Goal: Task Accomplishment & Management: Manage account settings

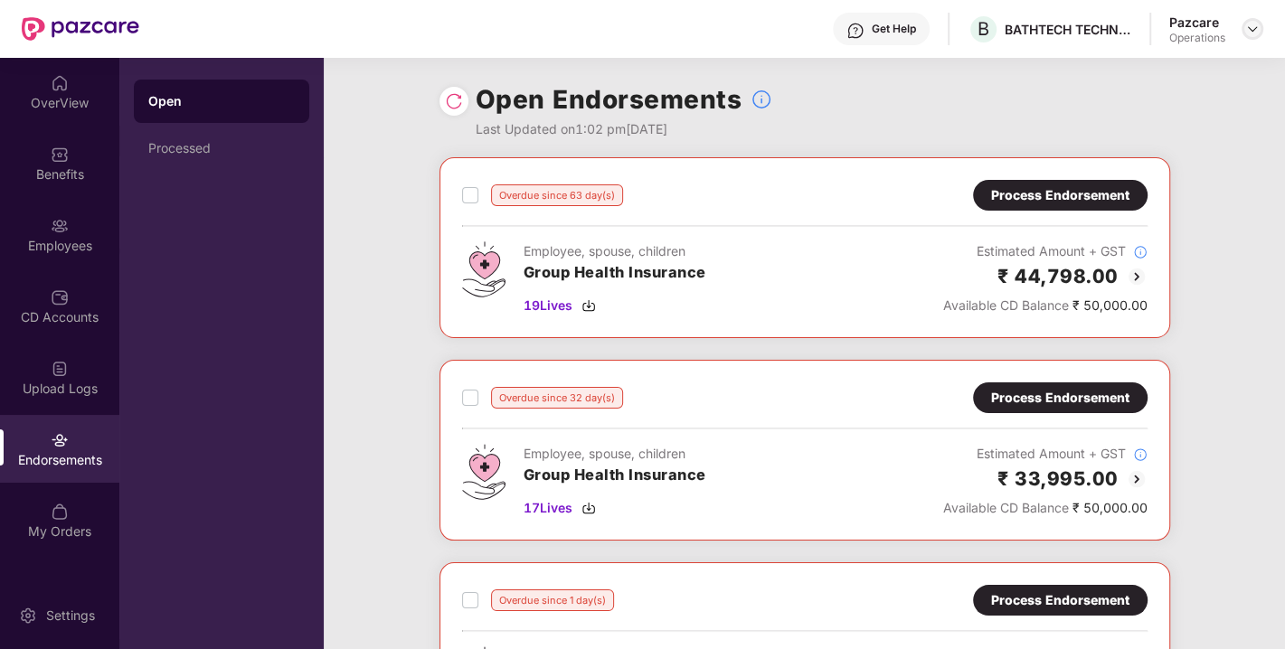
click at [1252, 29] on img at bounding box center [1252, 29] width 14 height 14
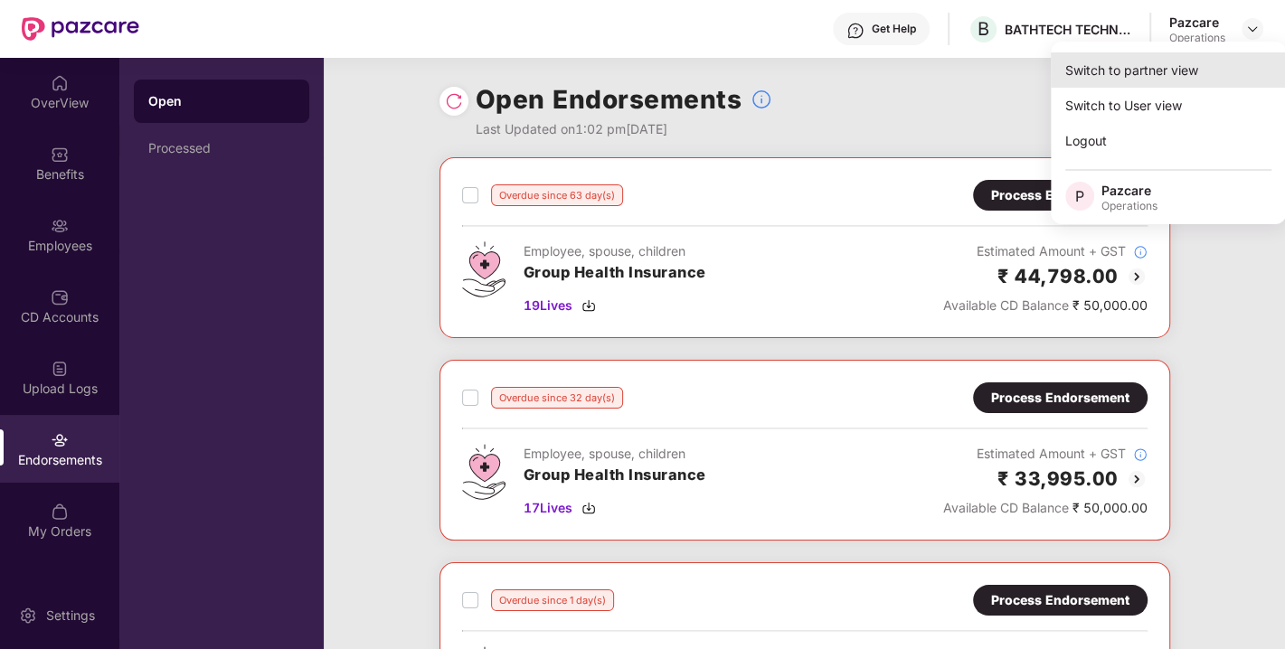
click at [1155, 72] on div "Switch to partner view" at bounding box center [1168, 69] width 235 height 35
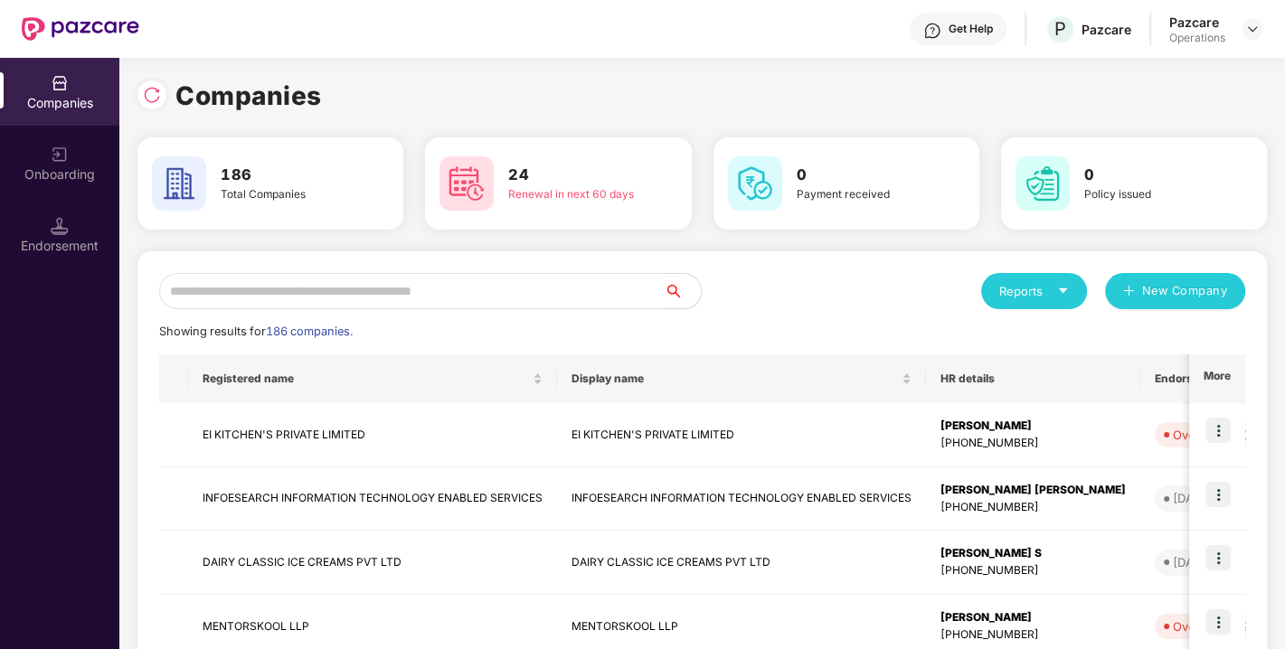
click at [407, 292] on input "text" at bounding box center [411, 291] width 505 height 36
paste input "**********"
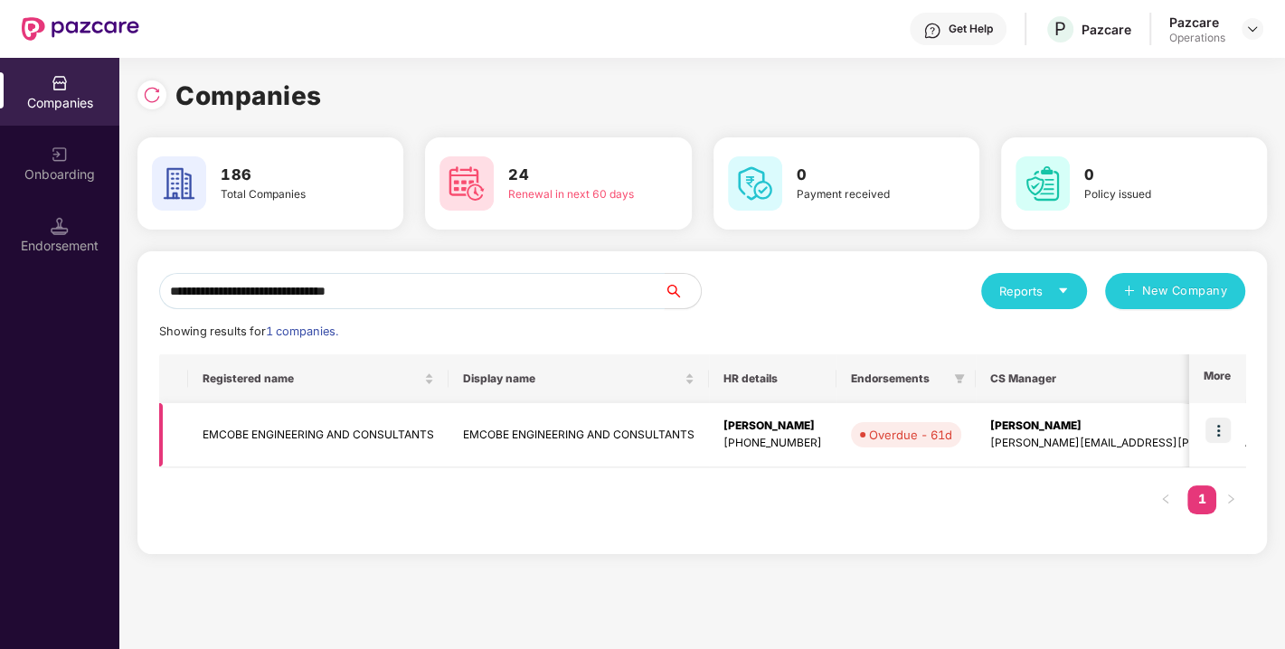
type input "**********"
click at [1210, 431] on img at bounding box center [1217, 430] width 25 height 25
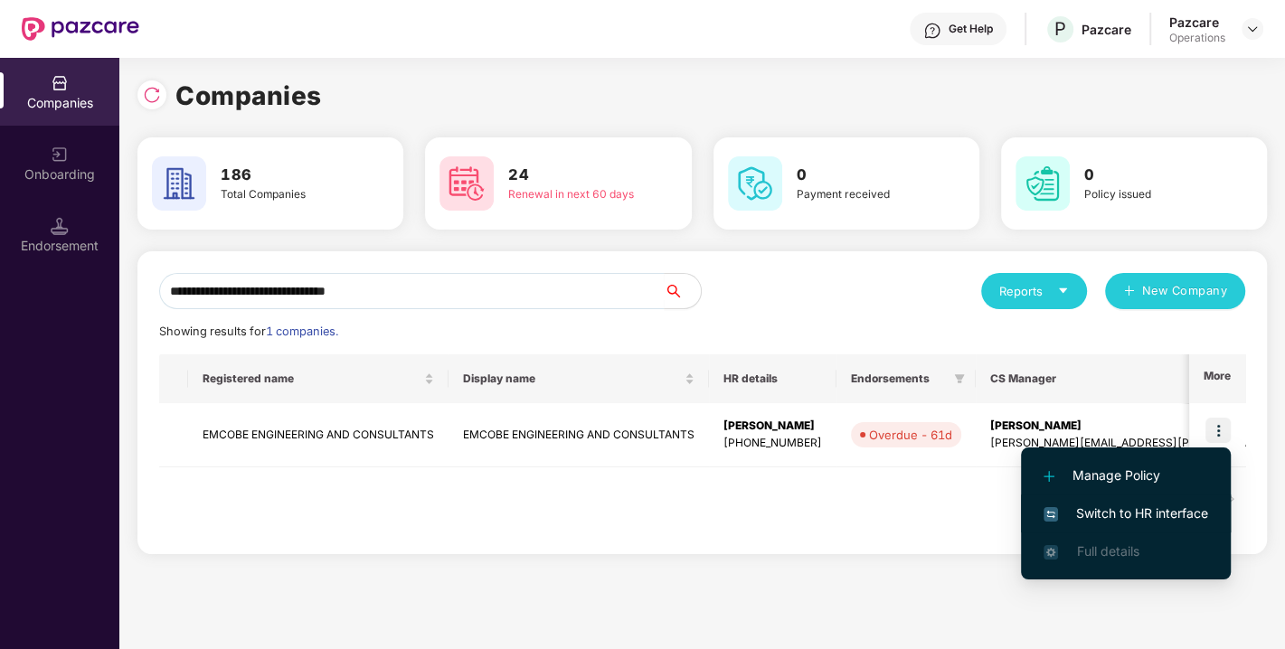
click at [1124, 514] on span "Switch to HR interface" at bounding box center [1125, 514] width 165 height 20
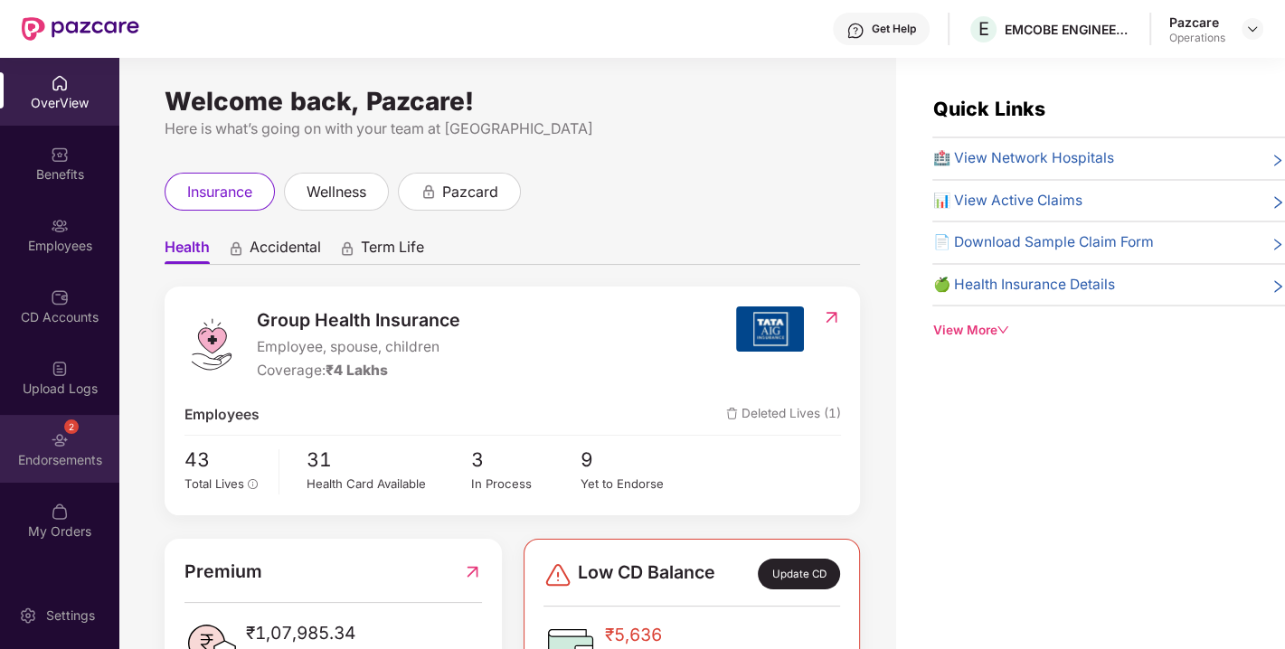
click at [79, 437] on div "2 Endorsements" at bounding box center [59, 449] width 119 height 68
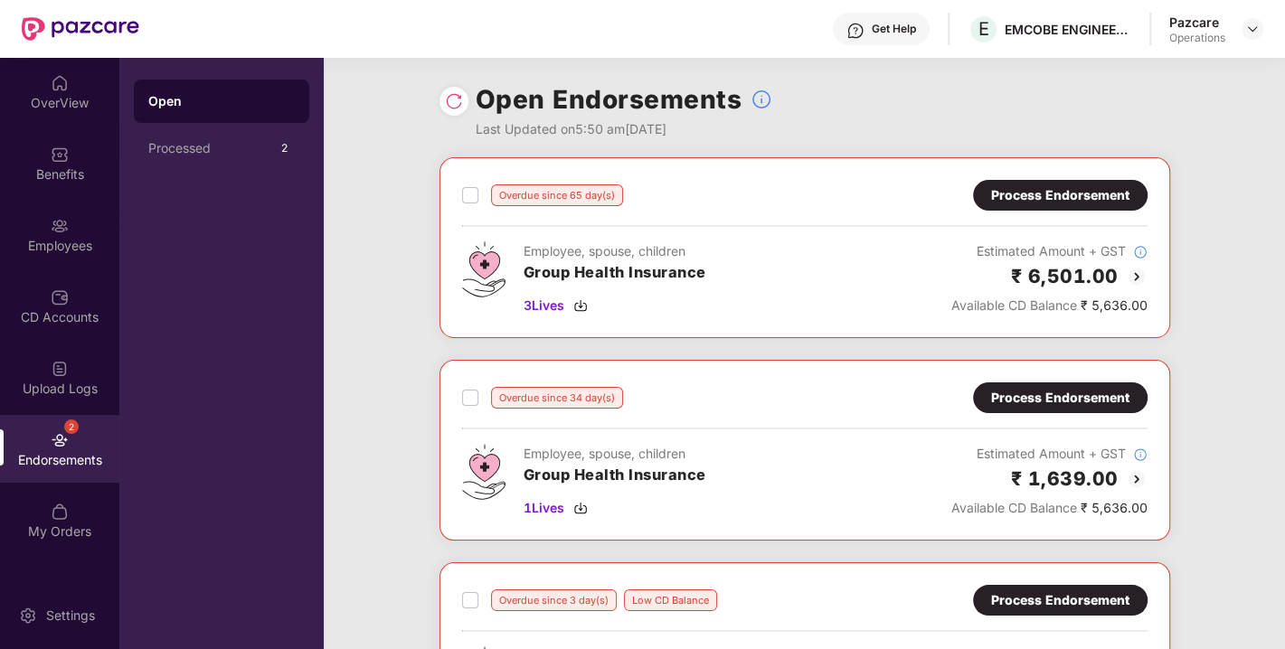
click at [1046, 194] on div "Process Endorsement" at bounding box center [1060, 195] width 138 height 20
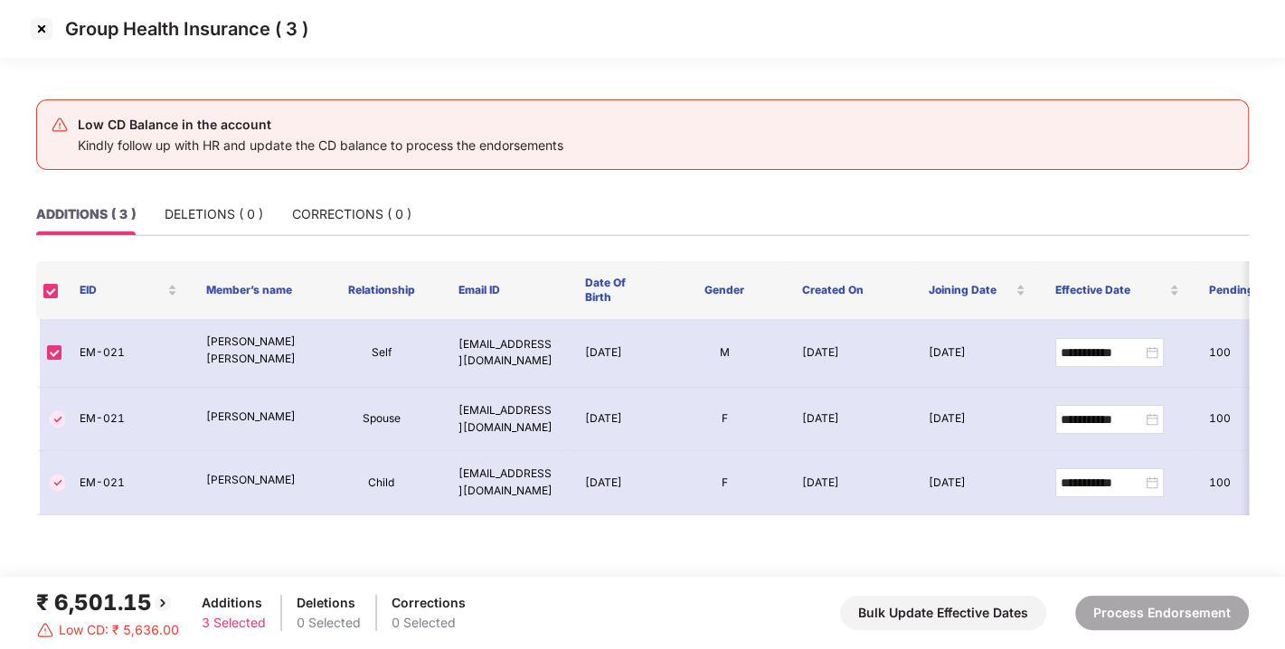
click at [36, 36] on img at bounding box center [41, 28] width 29 height 29
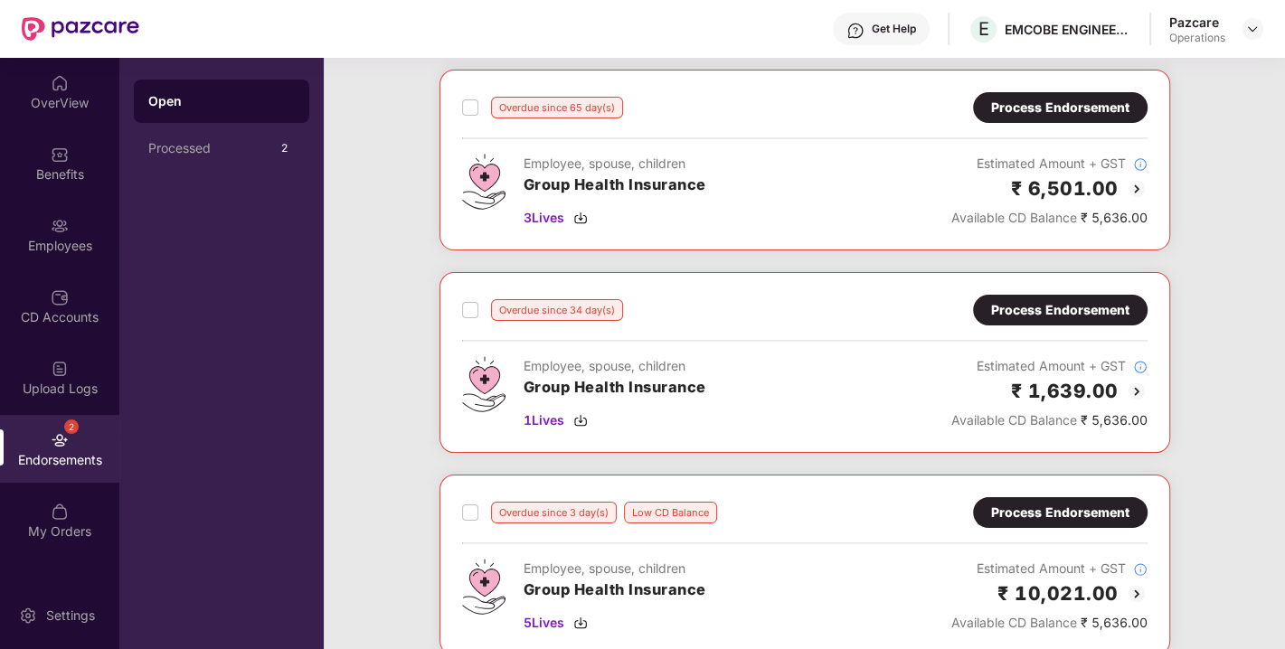
scroll to position [293, 0]
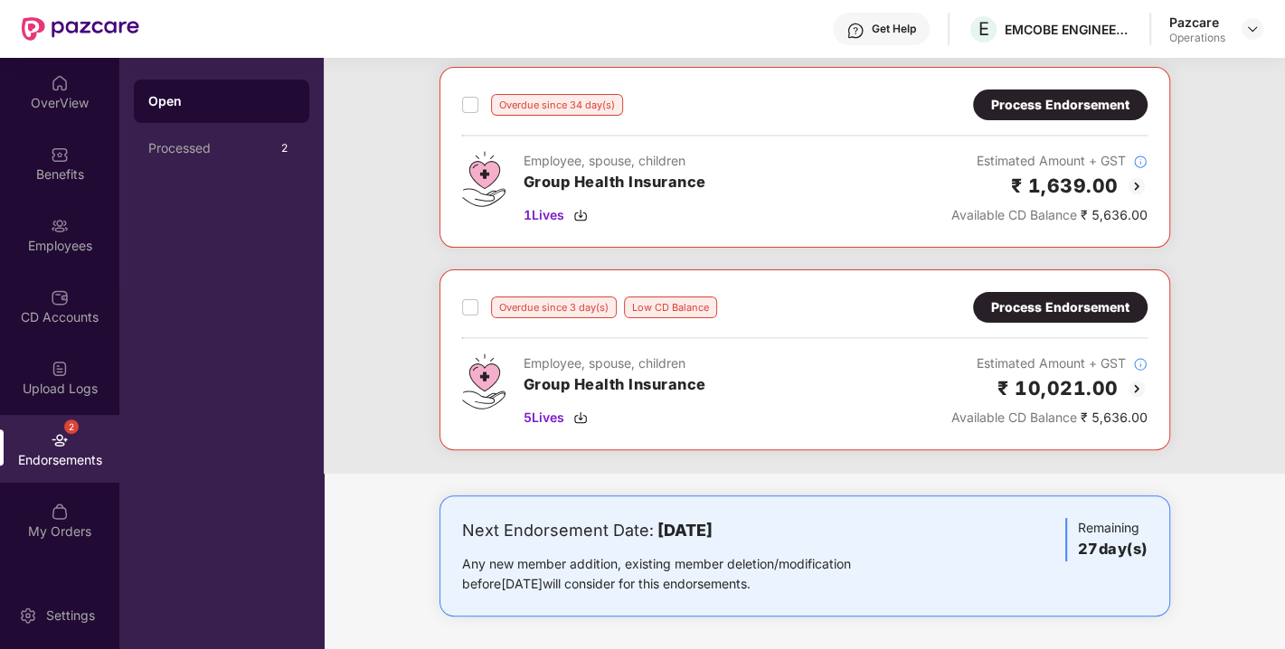
click at [1021, 307] on div "Process Endorsement" at bounding box center [1060, 307] width 138 height 20
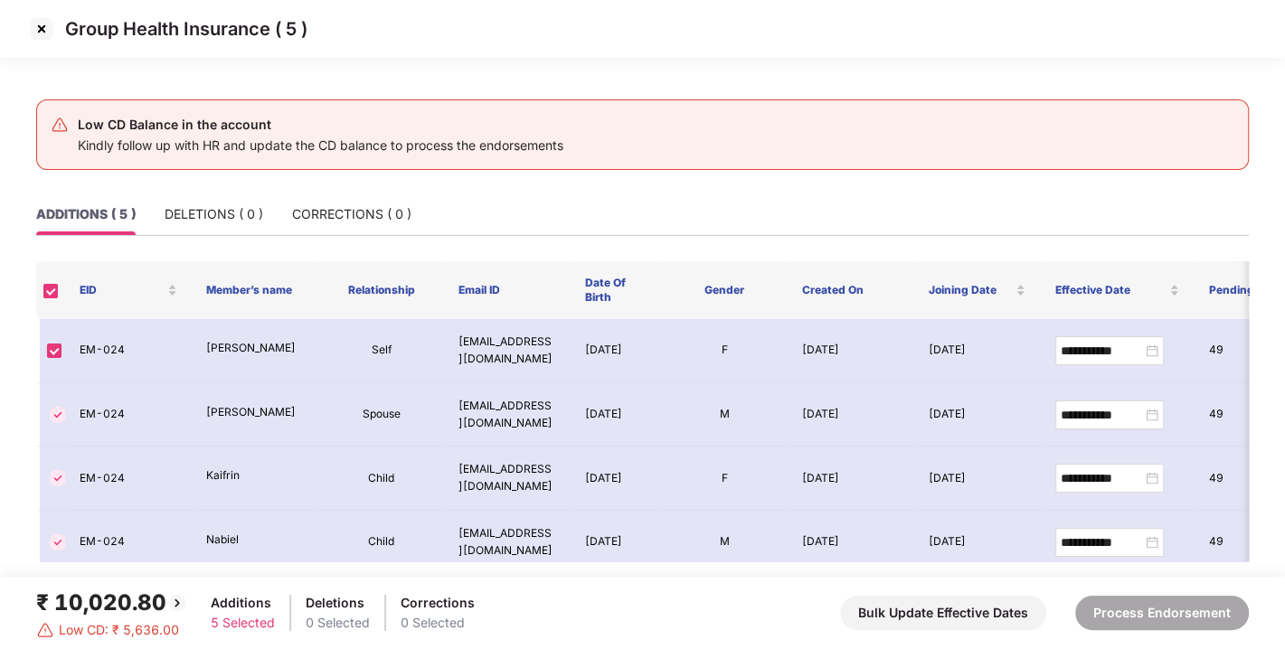
click at [33, 30] on img at bounding box center [41, 28] width 29 height 29
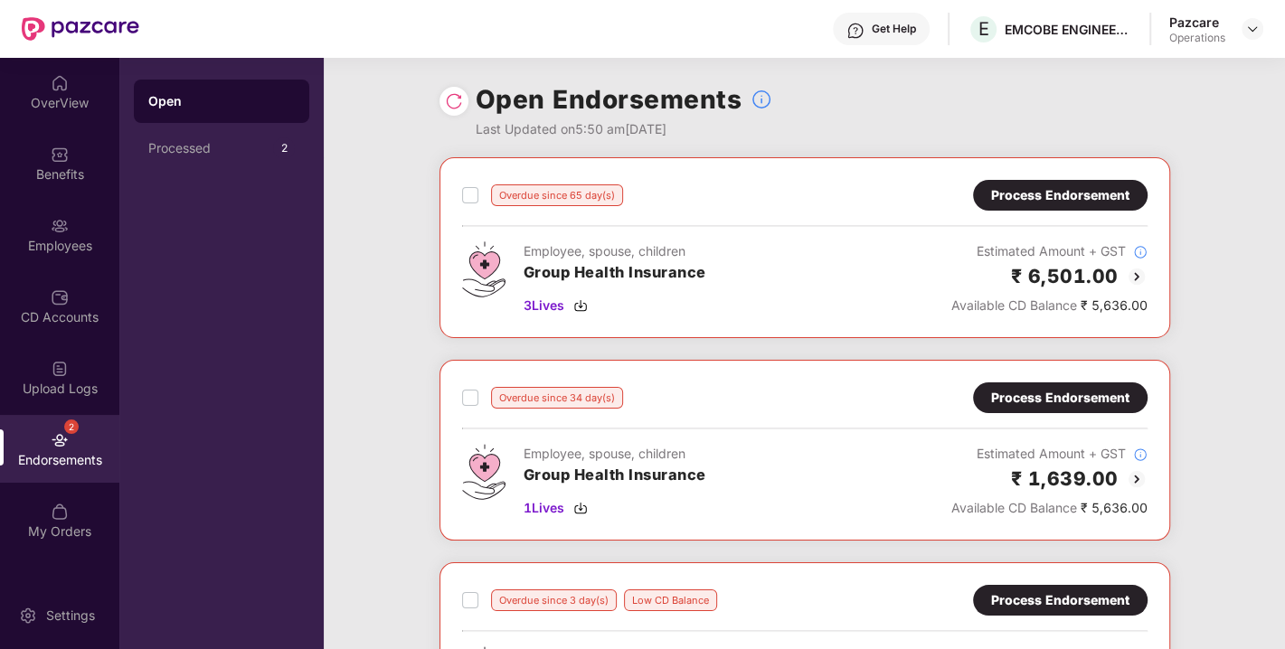
click at [462, 100] on div at bounding box center [453, 101] width 29 height 29
click at [449, 101] on img at bounding box center [454, 101] width 18 height 18
